Goal: Information Seeking & Learning: Learn about a topic

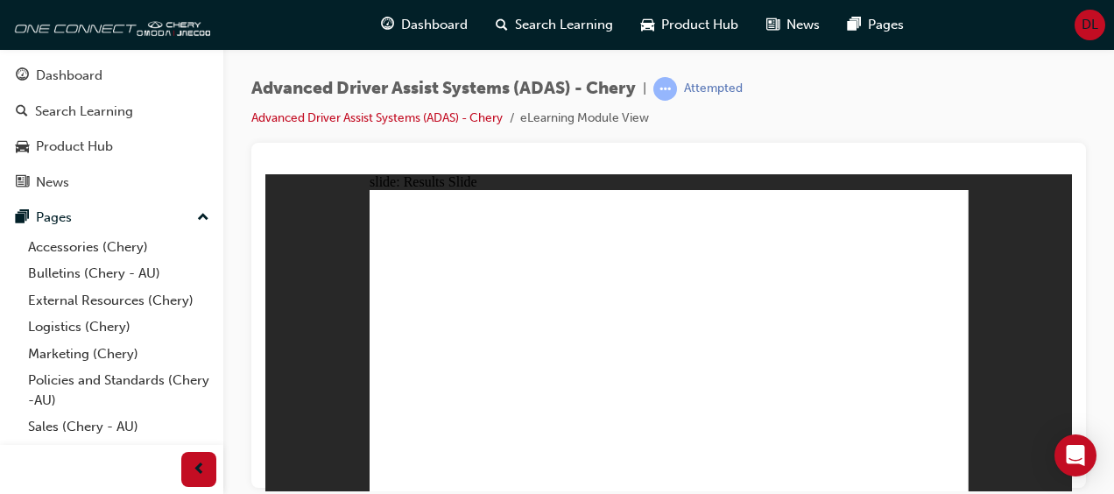
drag, startPoint x: 634, startPoint y: 425, endPoint x: 642, endPoint y: 263, distance: 162.3
drag, startPoint x: 534, startPoint y: 434, endPoint x: 662, endPoint y: 254, distance: 221.0
drag, startPoint x: 444, startPoint y: 424, endPoint x: 862, endPoint y: 283, distance: 441.1
drag, startPoint x: 731, startPoint y: 437, endPoint x: 885, endPoint y: 296, distance: 209.0
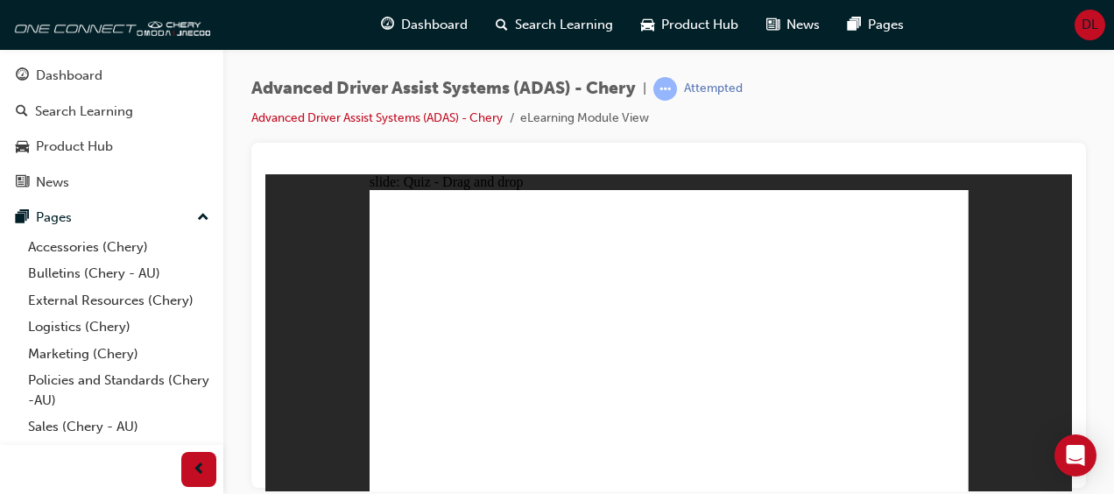
drag, startPoint x: 834, startPoint y: 435, endPoint x: 873, endPoint y: 283, distance: 157.5
checkbox input "true"
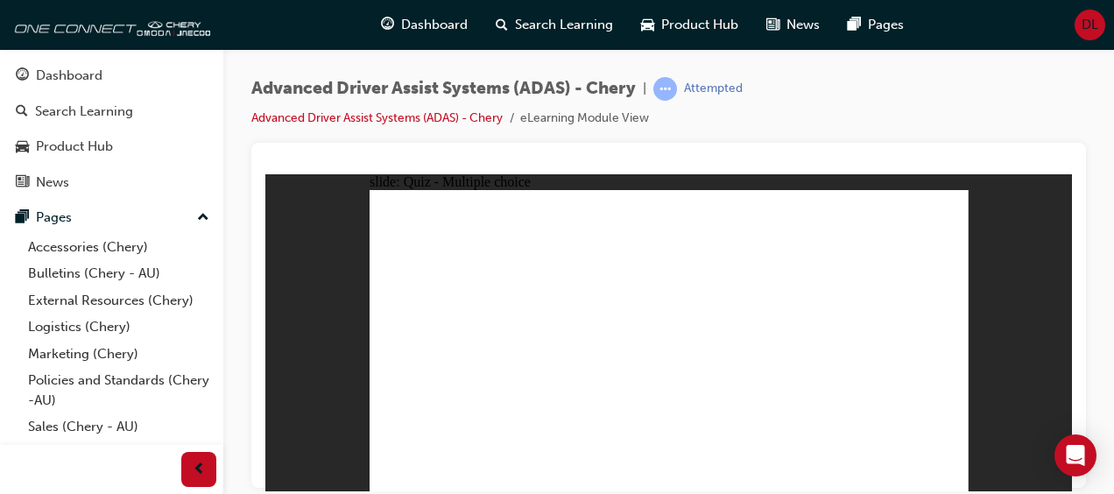
checkbox input "true"
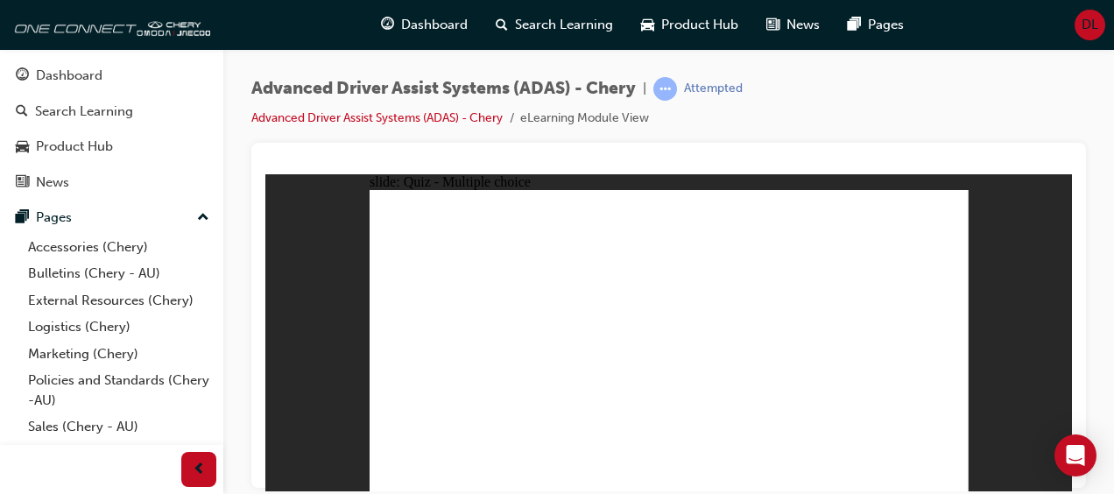
checkbox input "true"
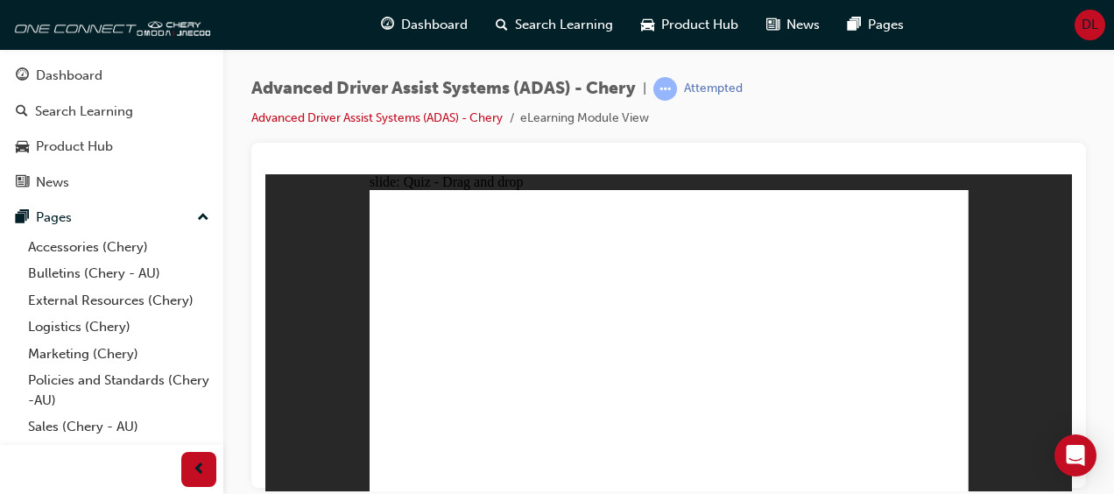
drag, startPoint x: 671, startPoint y: 210, endPoint x: 689, endPoint y: 386, distance: 177.1
drag, startPoint x: 676, startPoint y: 241, endPoint x: 731, endPoint y: 376, distance: 145.4
drag, startPoint x: 743, startPoint y: 213, endPoint x: 798, endPoint y: 379, distance: 175.4
drag, startPoint x: 854, startPoint y: 237, endPoint x: 819, endPoint y: 376, distance: 143.6
drag, startPoint x: 862, startPoint y: 213, endPoint x: 582, endPoint y: 378, distance: 325.2
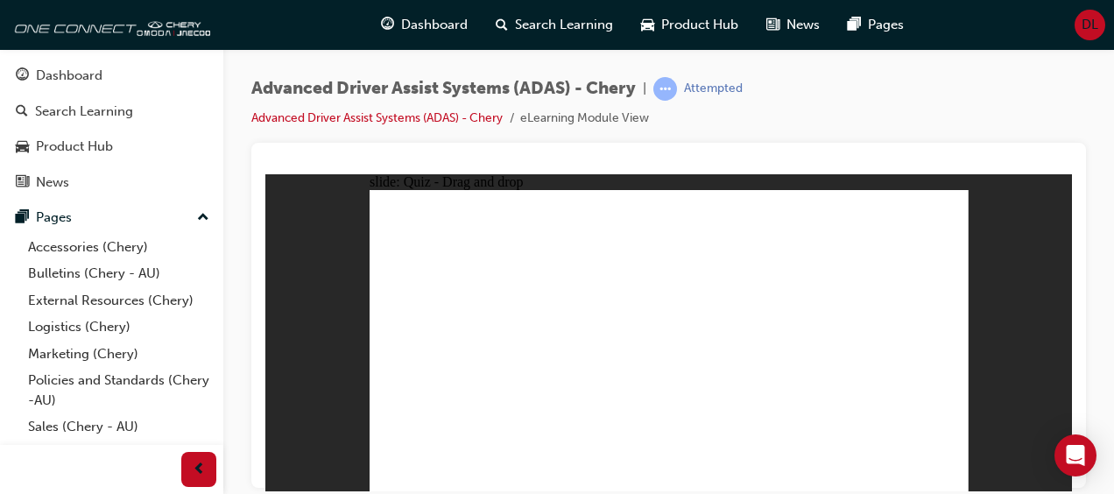
drag, startPoint x: 797, startPoint y: 239, endPoint x: 494, endPoint y: 378, distance: 333.2
drag, startPoint x: 738, startPoint y: 241, endPoint x: 544, endPoint y: 383, distance: 240.1
drag, startPoint x: 810, startPoint y: 215, endPoint x: 597, endPoint y: 376, distance: 266.3
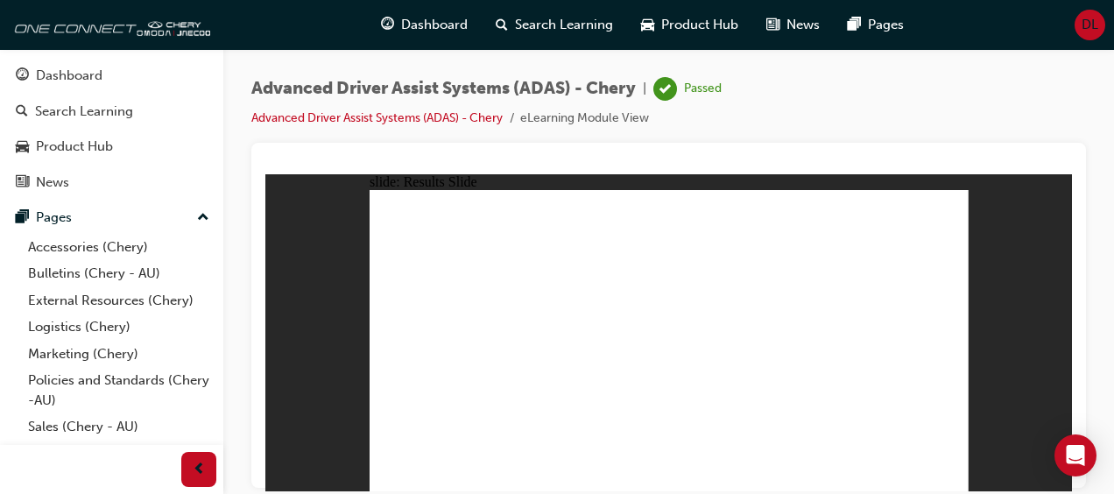
click at [94, 67] on div "Dashboard" at bounding box center [69, 76] width 67 height 20
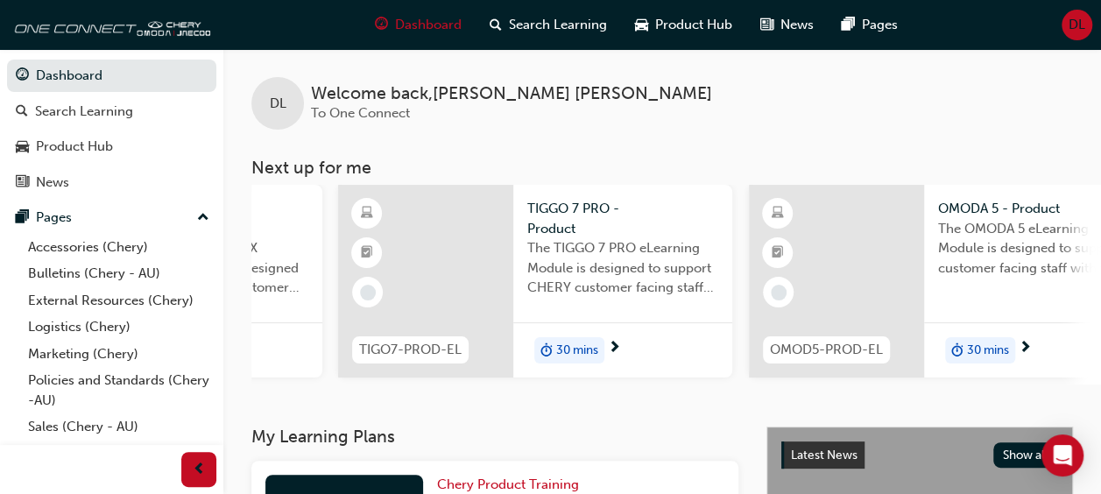
scroll to position [0, 1200]
